Goal: Navigation & Orientation: Find specific page/section

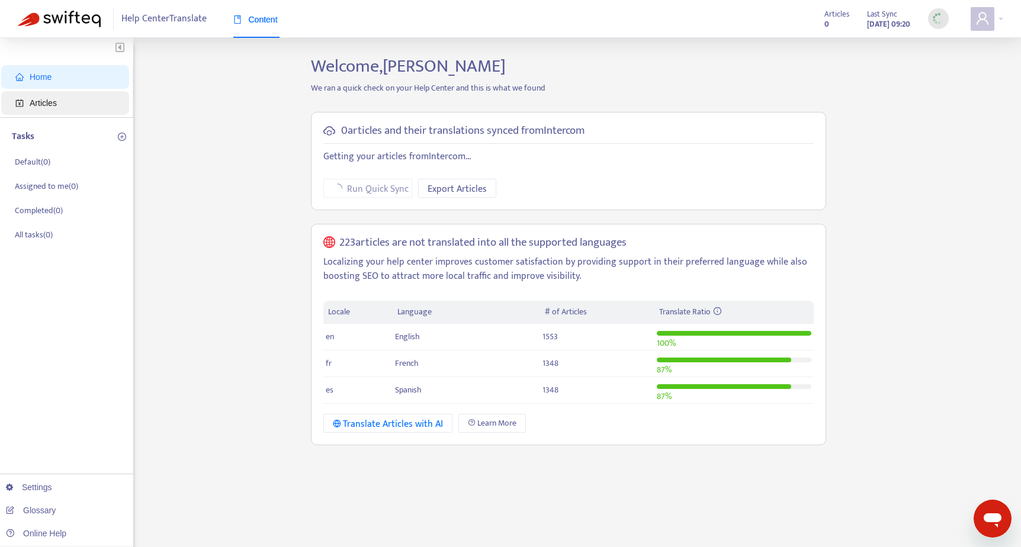
click at [60, 102] on span "Articles" at bounding box center [67, 103] width 104 height 24
